Goal: Task Accomplishment & Management: Manage account settings

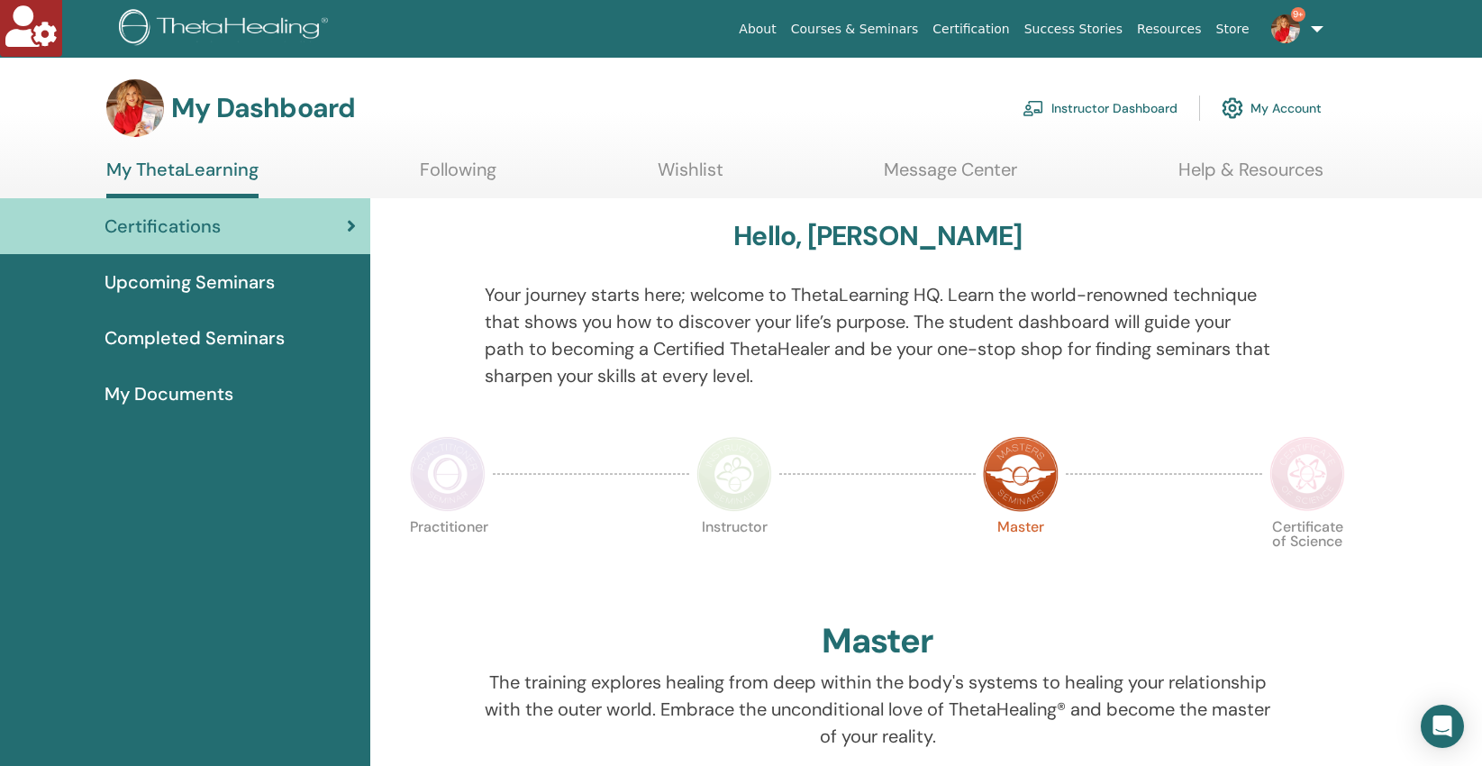
click at [1070, 112] on link "Instructor Dashboard" at bounding box center [1099, 108] width 155 height 40
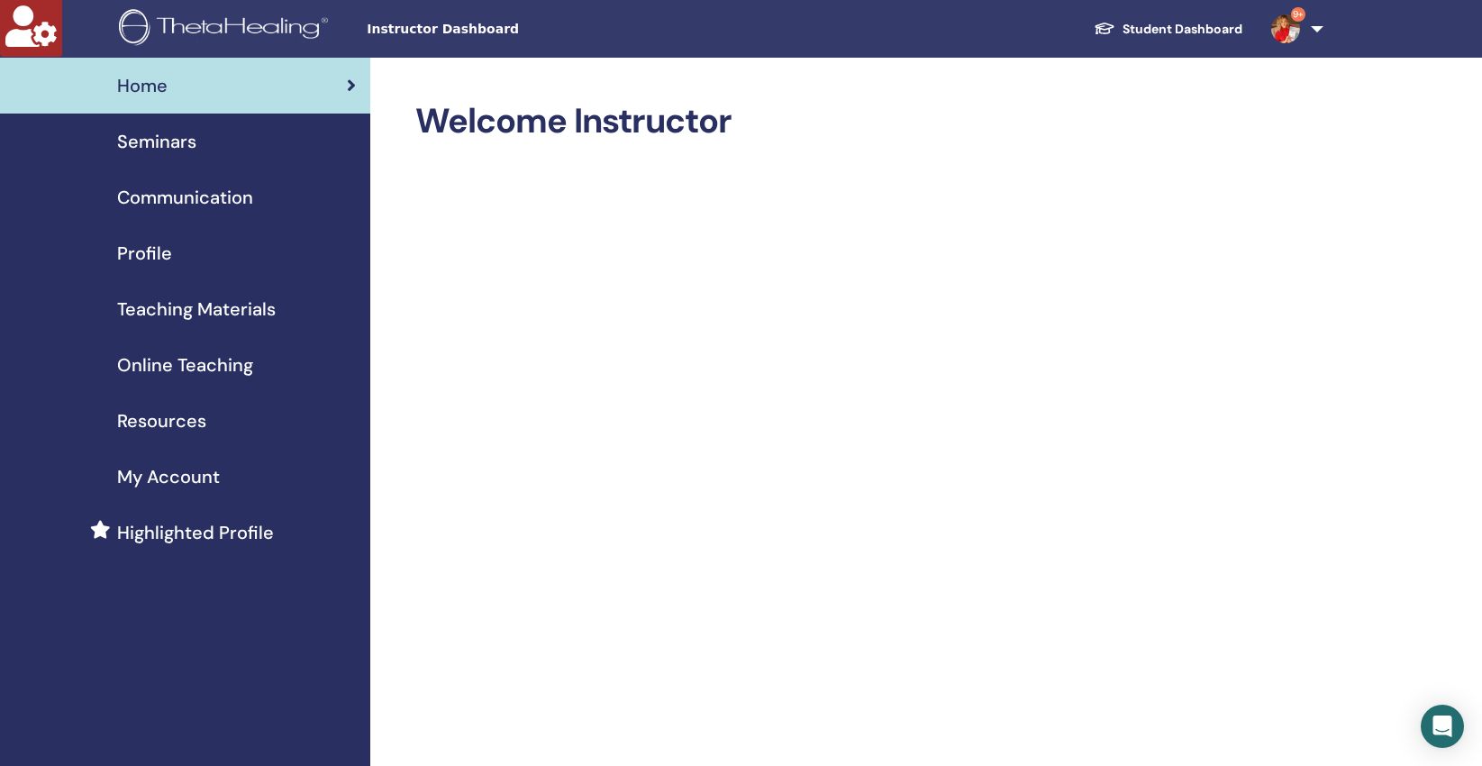
click at [174, 141] on span "Seminars" at bounding box center [156, 141] width 79 height 27
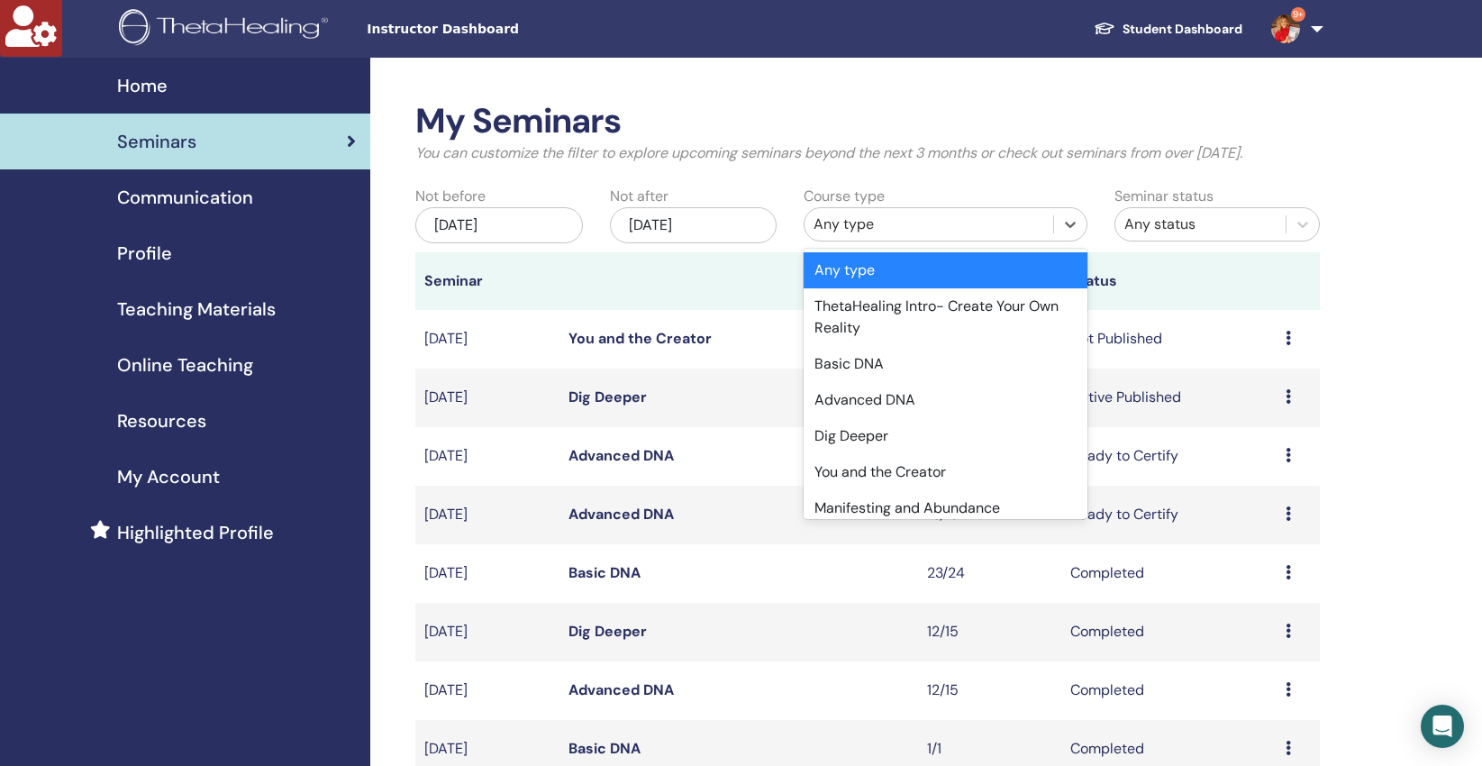
click at [834, 222] on div "Any type" at bounding box center [928, 224] width 231 height 22
click at [847, 395] on div "Advanced DNA" at bounding box center [945, 400] width 284 height 36
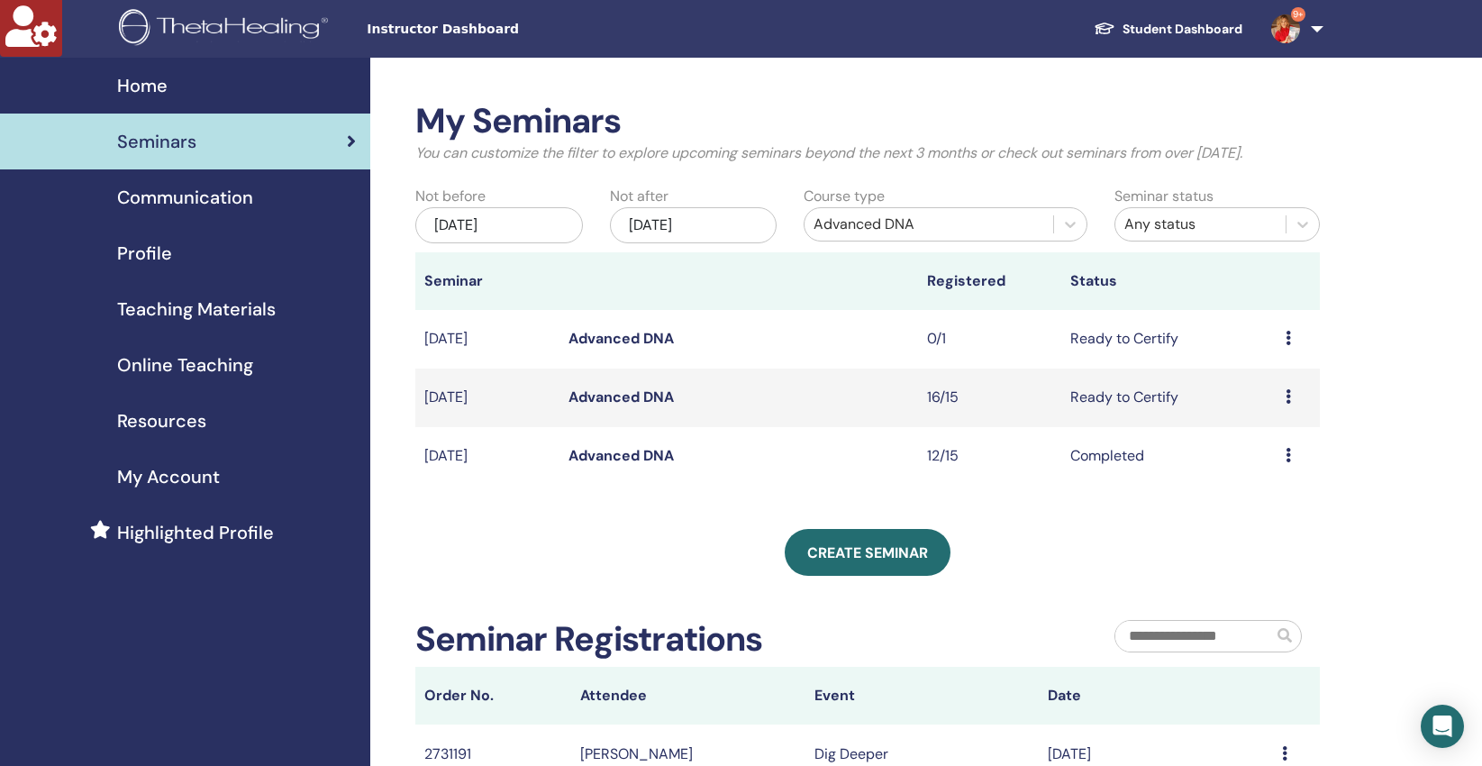
click at [613, 395] on link "Advanced DNA" at bounding box center [620, 396] width 105 height 19
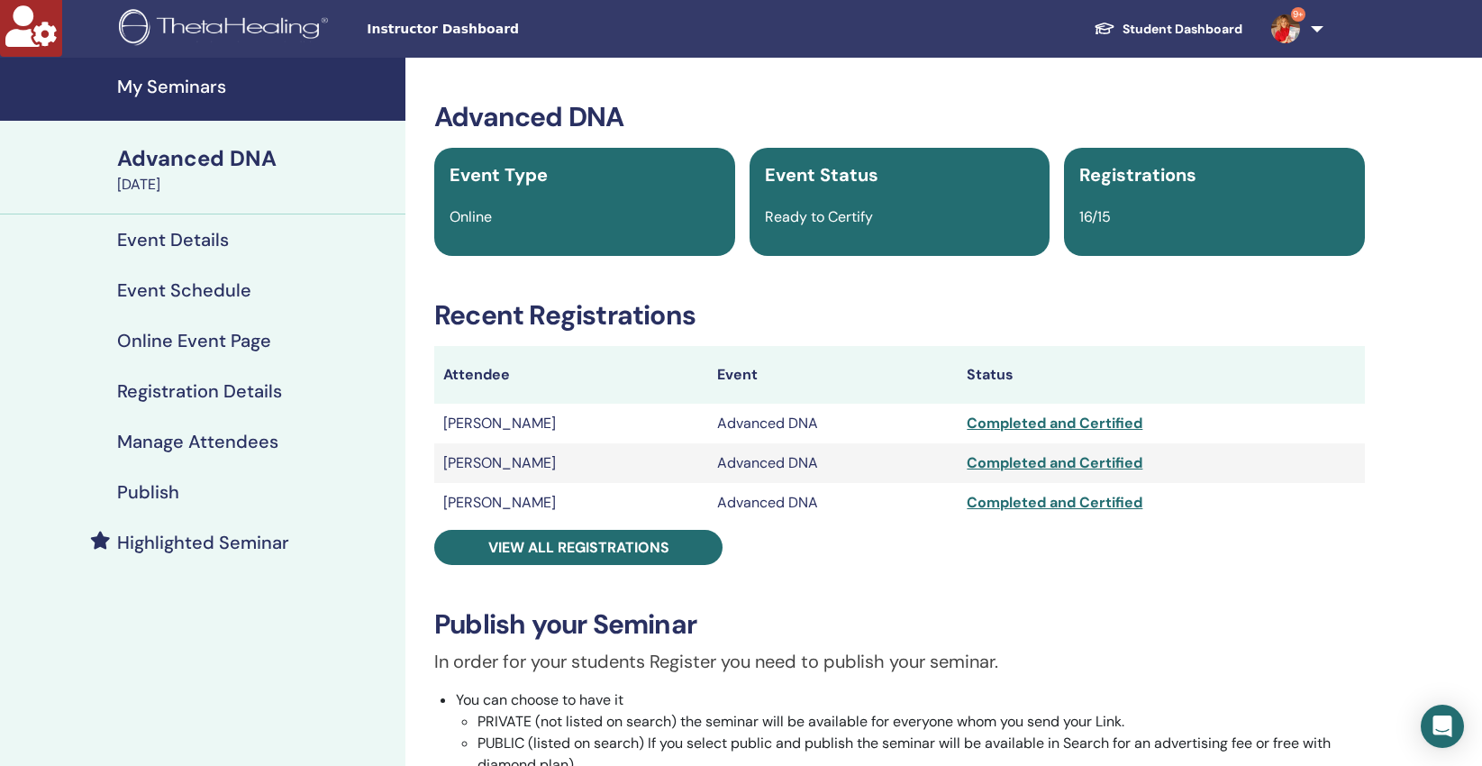
click at [200, 436] on h4 "Manage Attendees" at bounding box center [197, 442] width 161 height 22
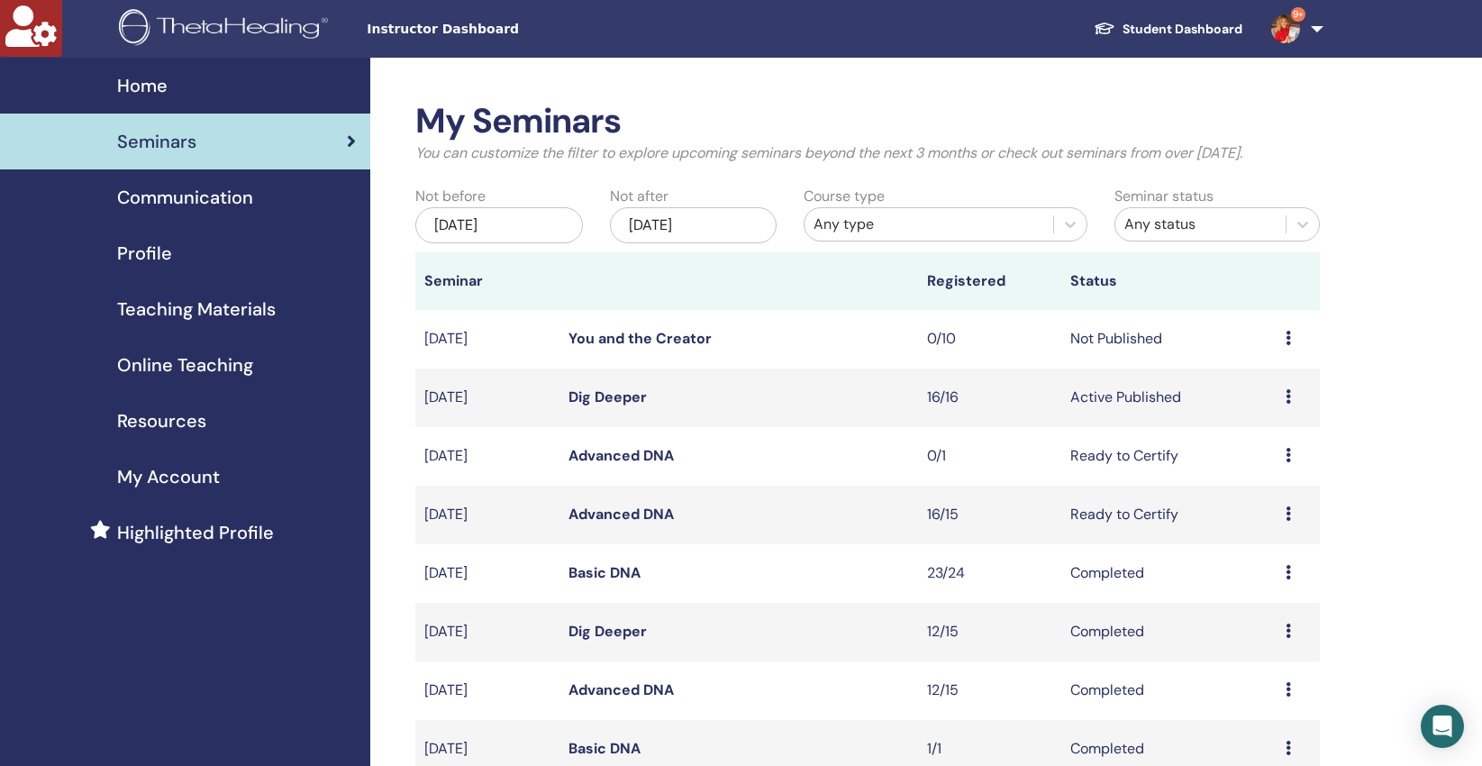
click at [859, 224] on div "Any type" at bounding box center [928, 224] width 231 height 22
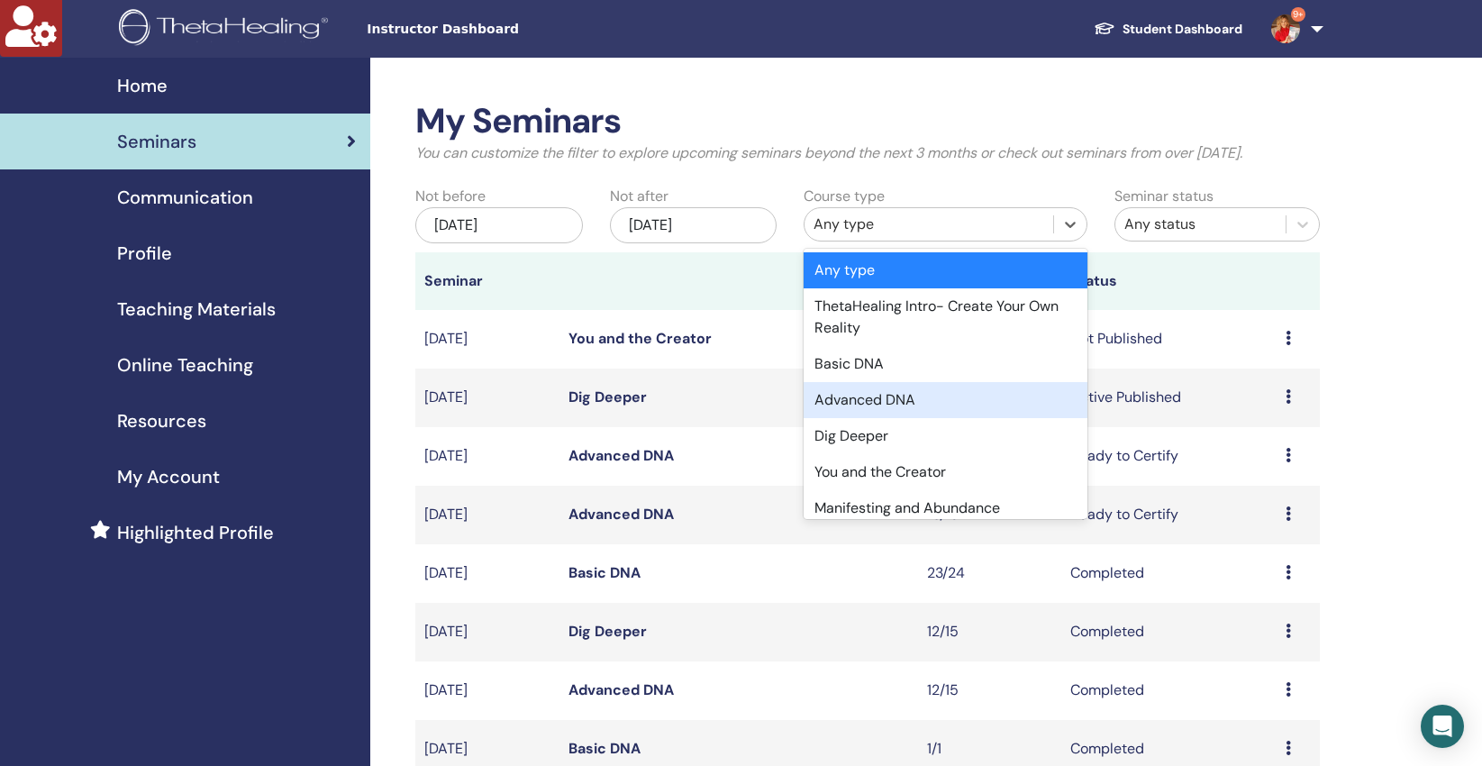
click at [876, 390] on div "Advanced DNA" at bounding box center [945, 400] width 284 height 36
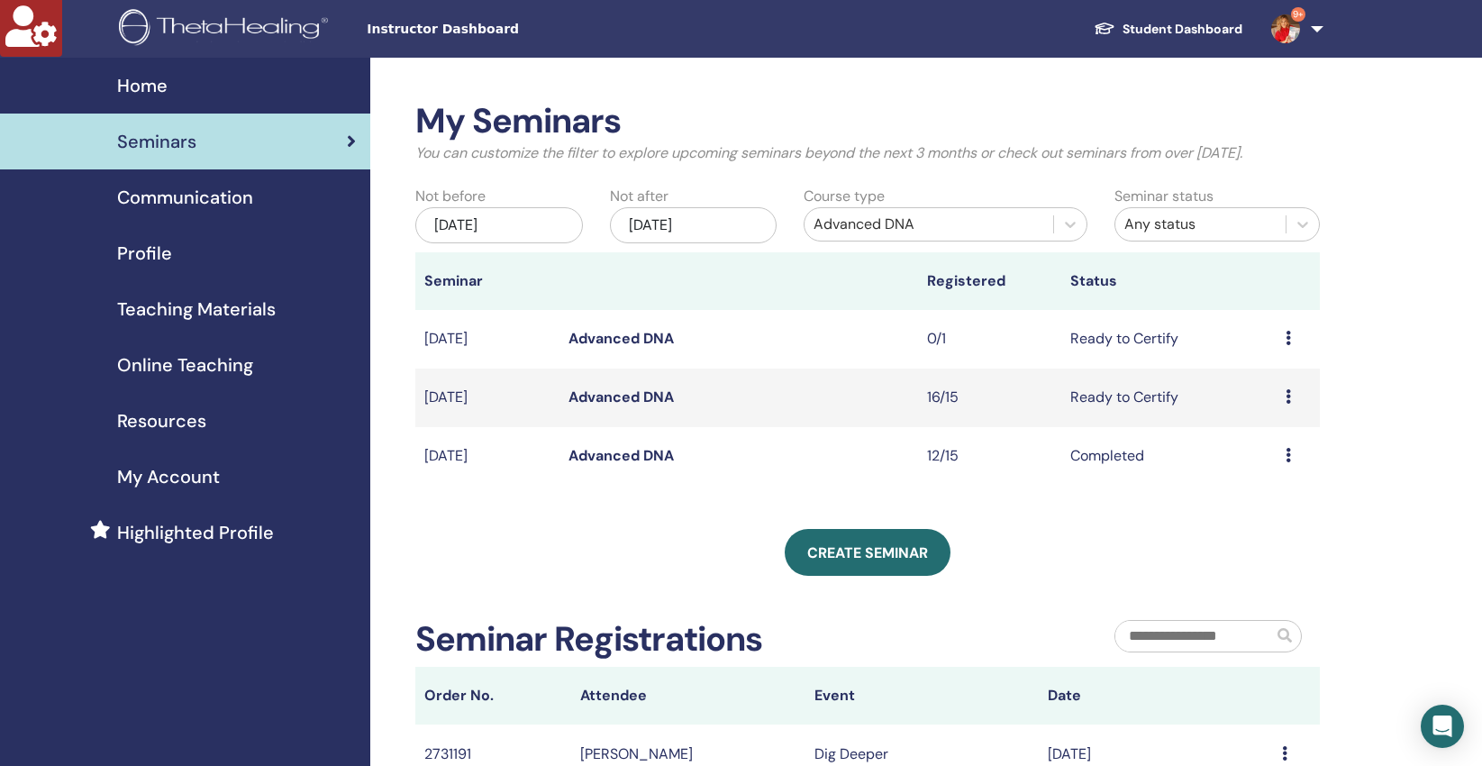
click at [631, 340] on link "Advanced DNA" at bounding box center [620, 338] width 105 height 19
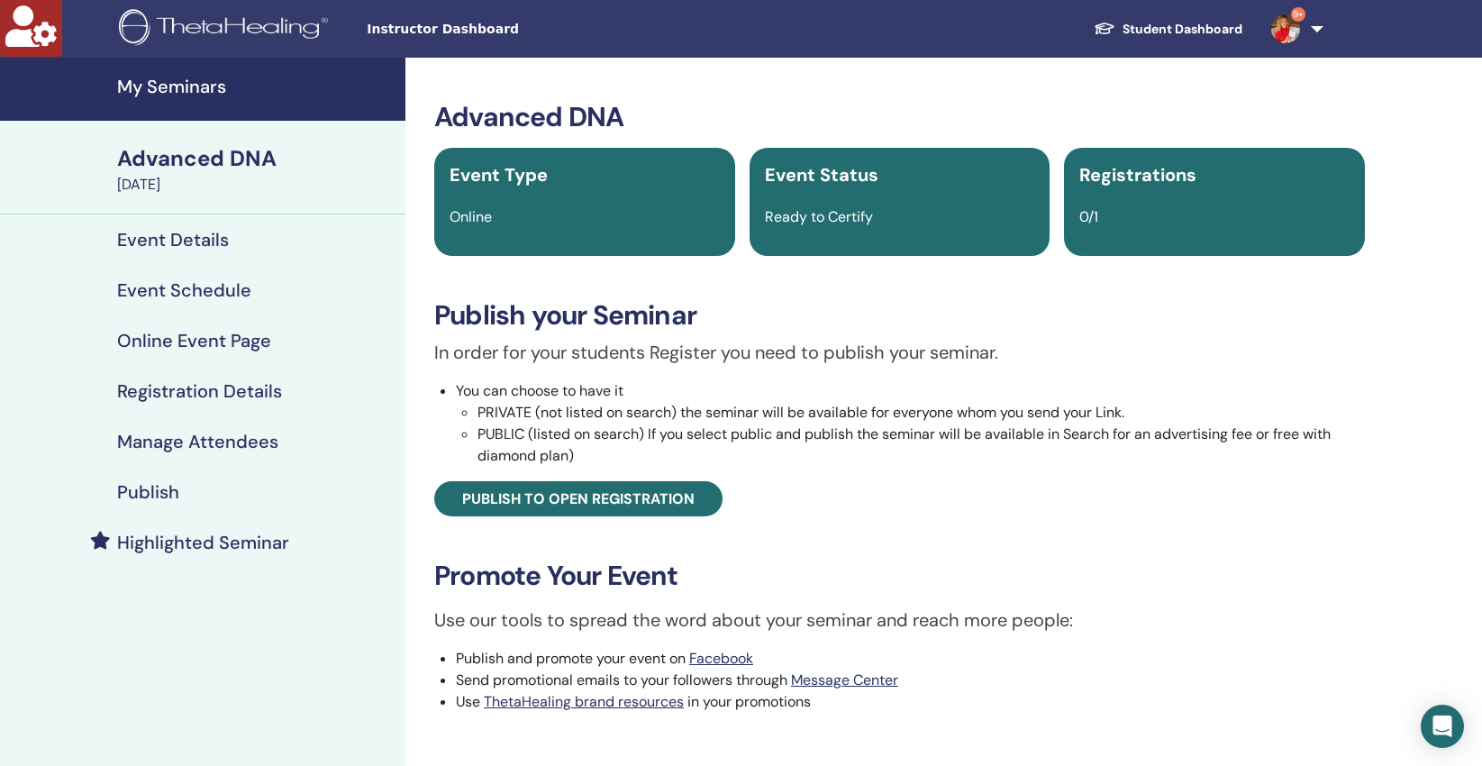
click at [242, 438] on h4 "Manage Attendees" at bounding box center [197, 442] width 161 height 22
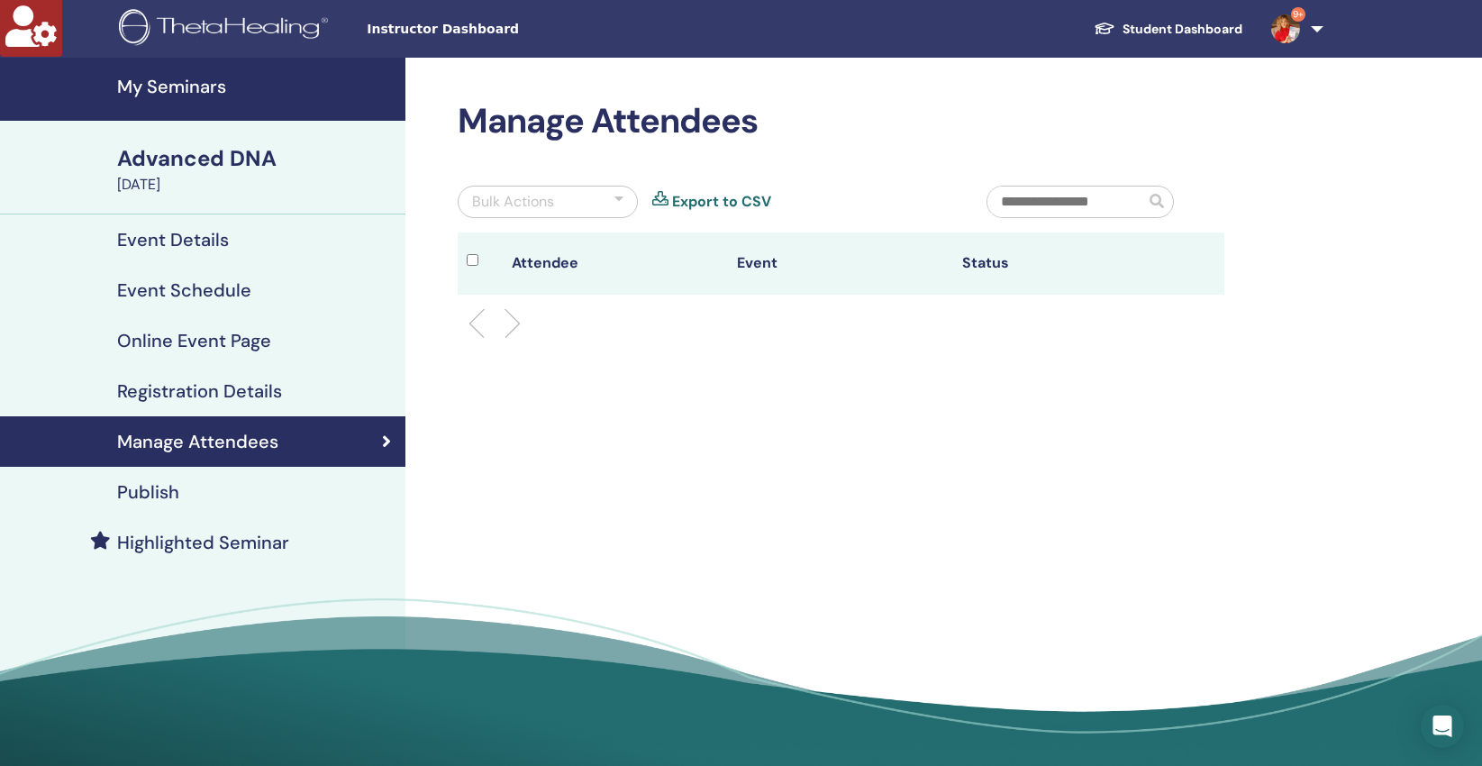
click at [154, 495] on h4 "Publish" at bounding box center [148, 492] width 62 height 22
